Goal: Task Accomplishment & Management: Complete application form

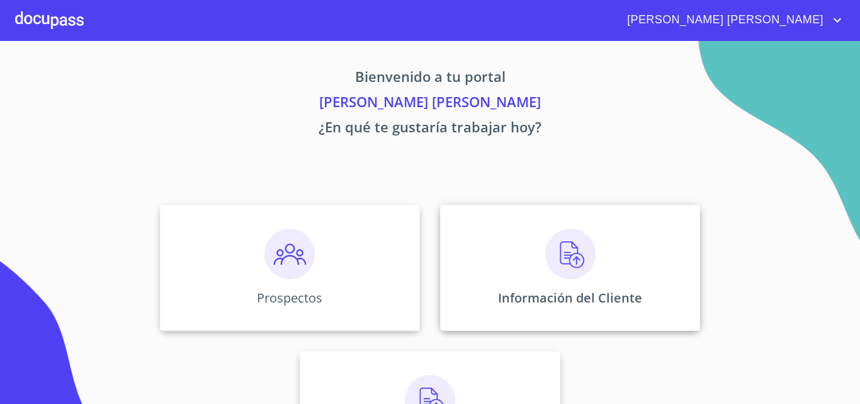
click at [520, 271] on div "Información del Cliente" at bounding box center [570, 268] width 260 height 126
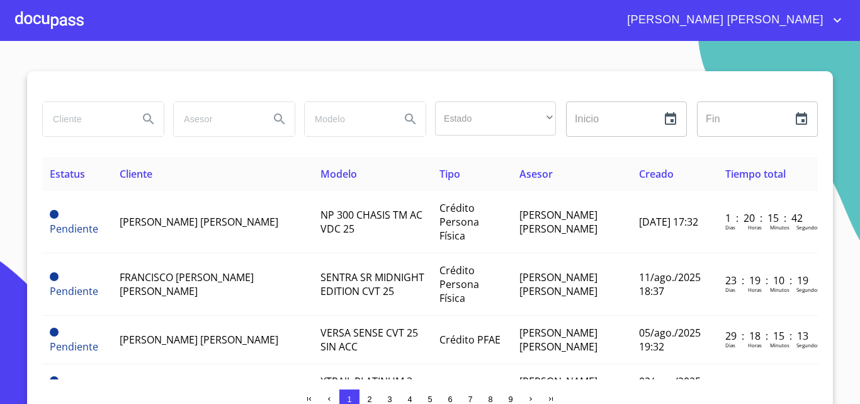
click at [79, 118] on input "search" at bounding box center [86, 119] width 86 height 34
type input "[PERSON_NAME]"
click at [142, 111] on button "Search" at bounding box center [148, 119] width 30 height 30
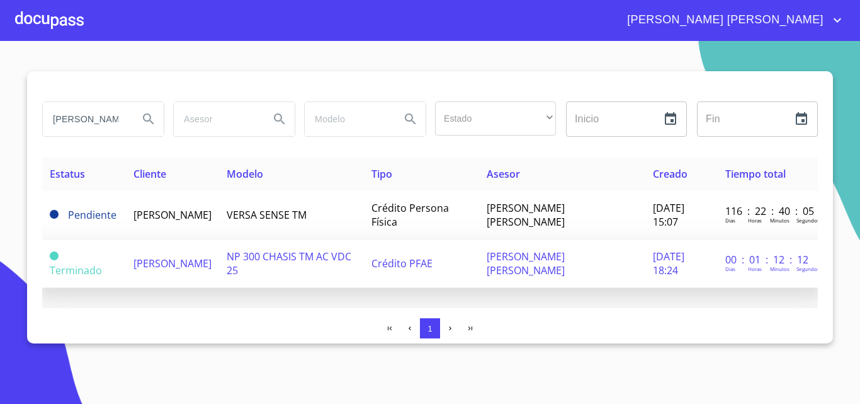
click at [195, 263] on td "[PERSON_NAME]" at bounding box center [172, 263] width 93 height 48
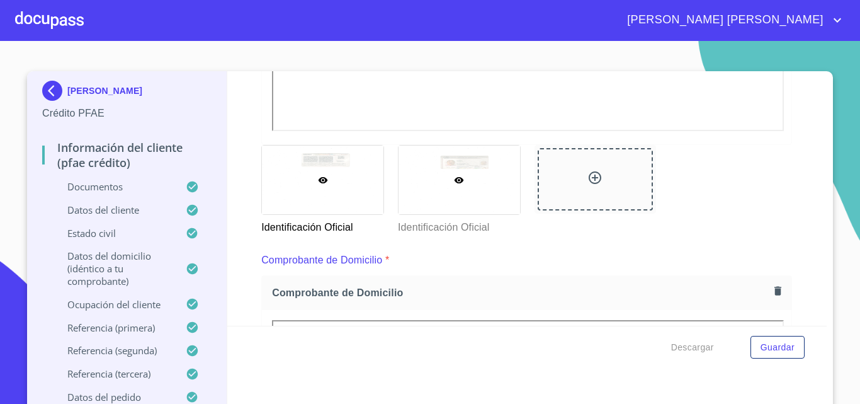
click at [475, 183] on div at bounding box center [460, 179] width 122 height 69
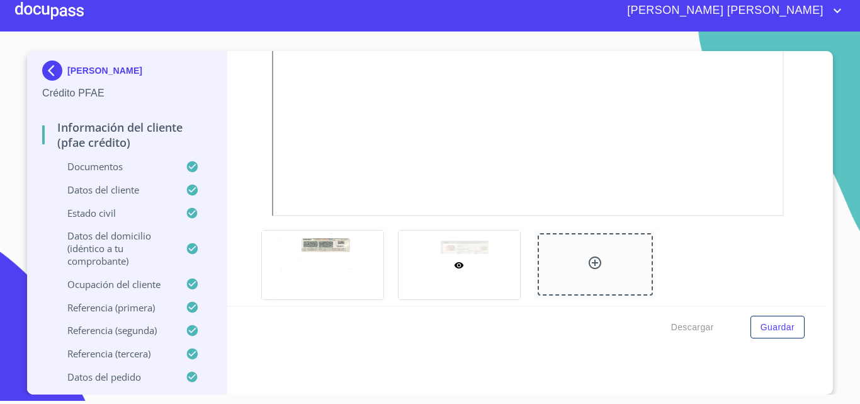
scroll to position [402, 0]
click at [836, 11] on icon "account of current user" at bounding box center [838, 11] width 8 height 4
click at [824, 30] on li "Salir" at bounding box center [824, 26] width 41 height 23
